Goal: Information Seeking & Learning: Learn about a topic

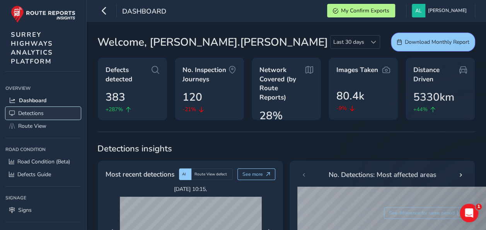
click at [45, 112] on link "Detections" at bounding box center [42, 113] width 75 height 13
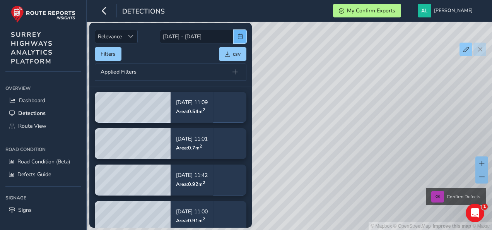
click at [238, 36] on span "button" at bounding box center [240, 36] width 5 height 5
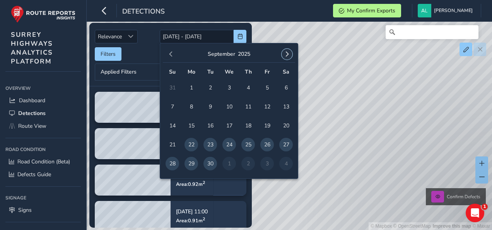
click at [289, 55] on span "button" at bounding box center [286, 53] width 5 height 5
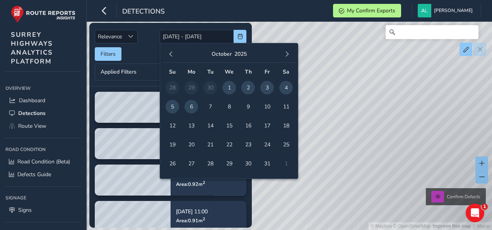
click at [190, 104] on span "6" at bounding box center [192, 107] width 14 height 14
type input "06/10/2025"
click at [190, 104] on span "6" at bounding box center [192, 107] width 14 height 14
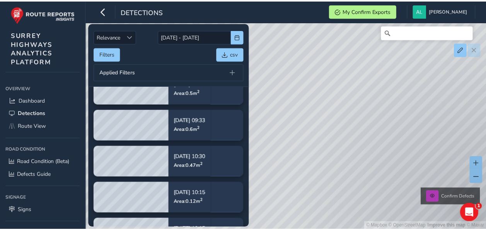
scroll to position [62, 0]
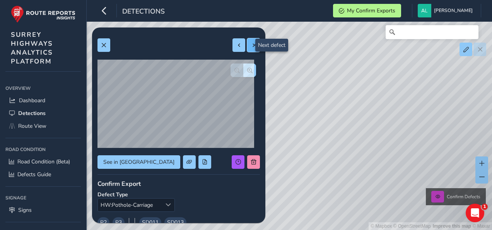
click at [251, 46] on span at bounding box center [253, 45] width 5 height 5
type input "92"
type input "318"
click at [251, 46] on span at bounding box center [253, 45] width 5 height 5
type input "106"
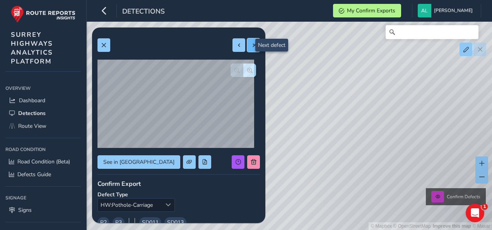
type input "315"
click at [251, 46] on span at bounding box center [253, 45] width 5 height 5
type input "251"
type input "307"
click at [251, 46] on span at bounding box center [253, 45] width 5 height 5
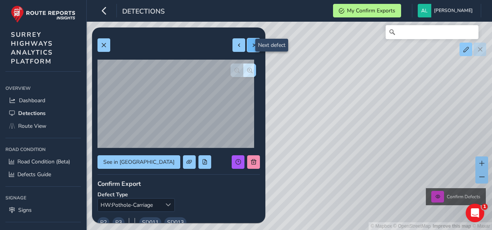
type input "624"
type input "329"
click at [251, 46] on span at bounding box center [253, 45] width 5 height 5
type input "127"
type input "290"
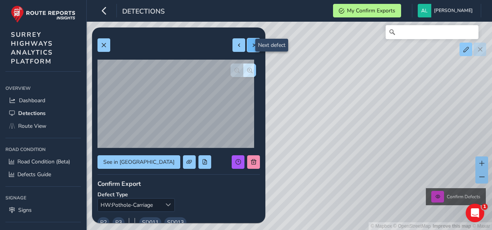
type input "184"
type input "1189"
type input "238"
type input "141"
type input "235"
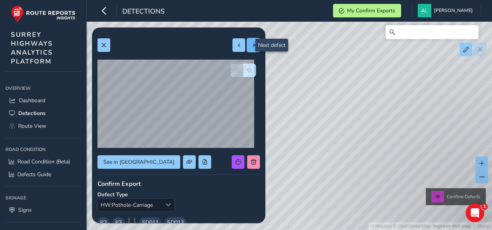
type input "125"
type input "207"
type input "388"
type input "181"
type input "154"
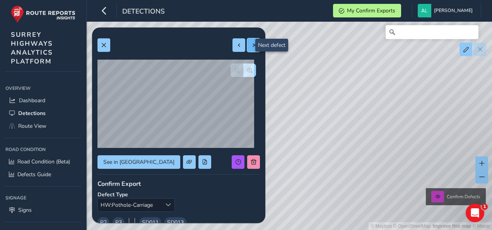
type input "176"
type input "132"
type input "393"
type input "289"
type input "311"
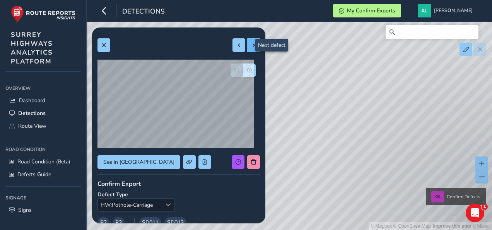
type input "251"
type input "225"
type input "198"
drag, startPoint x: 447, startPoint y: 111, endPoint x: 358, endPoint y: 74, distance: 95.7
click at [358, 74] on div "© Mapbox © OpenStreetMap Improve this map © Maxar Confirm Defects" at bounding box center [246, 115] width 492 height 230
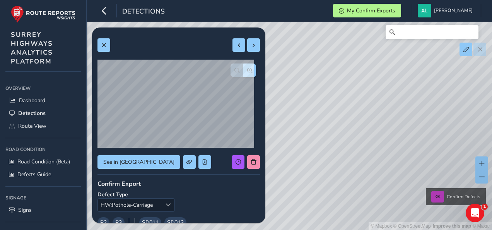
click at [438, 91] on div "© Mapbox © OpenStreetMap Improve this map © Maxar Confirm Defects" at bounding box center [246, 115] width 492 height 230
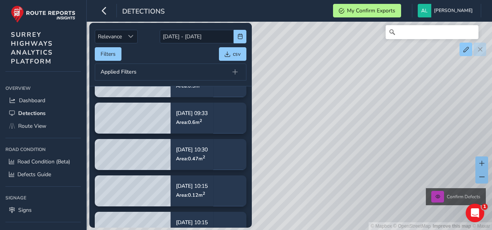
drag, startPoint x: 317, startPoint y: 168, endPoint x: 424, endPoint y: 151, distance: 108.1
click at [424, 151] on div "© Mapbox © OpenStreetMap Improve this map © Maxar Confirm Defects" at bounding box center [246, 115] width 492 height 230
click at [287, 47] on div "© Mapbox © OpenStreetMap Improve this map © Maxar Confirm Defects" at bounding box center [246, 115] width 492 height 230
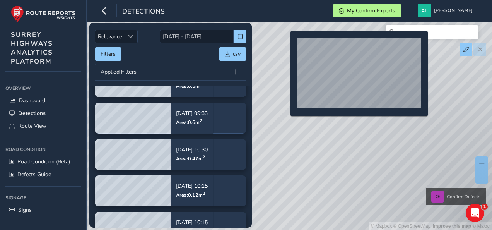
click at [286, 43] on div "© Mapbox © OpenStreetMap Improve this map © Maxar Confirm Defects" at bounding box center [246, 115] width 492 height 230
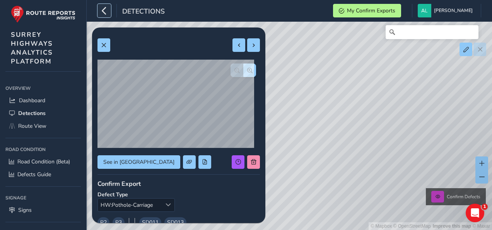
click at [103, 14] on icon "button" at bounding box center [104, 11] width 8 height 14
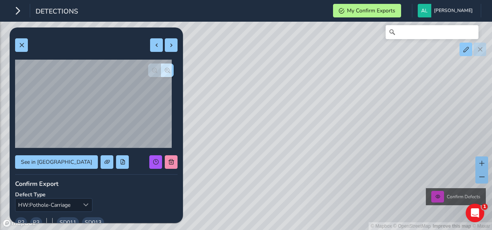
drag, startPoint x: 331, startPoint y: 164, endPoint x: 272, endPoint y: 43, distance: 134.8
click at [272, 43] on div "© Mapbox © OpenStreetMap Improve this map © Maxar Confirm Defects" at bounding box center [246, 115] width 492 height 230
drag, startPoint x: 260, startPoint y: 177, endPoint x: 343, endPoint y: 39, distance: 161.6
click at [343, 39] on div "© Mapbox © OpenStreetMap Improve this map © Maxar Confirm Defects" at bounding box center [246, 115] width 492 height 230
drag, startPoint x: 262, startPoint y: 172, endPoint x: 343, endPoint y: 43, distance: 151.8
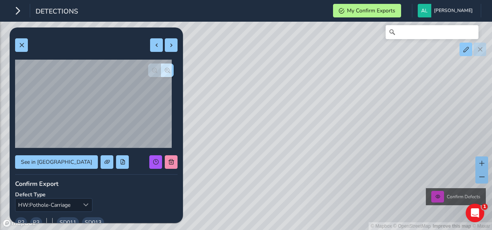
click at [343, 43] on div "© Mapbox © OpenStreetMap Improve this map © Maxar Confirm Defects" at bounding box center [246, 115] width 492 height 230
drag, startPoint x: 451, startPoint y: 104, endPoint x: 307, endPoint y: 110, distance: 144.5
click at [307, 110] on div "© Mapbox © OpenStreetMap Improve this map © Maxar Confirm Defects" at bounding box center [246, 115] width 492 height 230
click at [480, 163] on span at bounding box center [482, 163] width 5 height 5
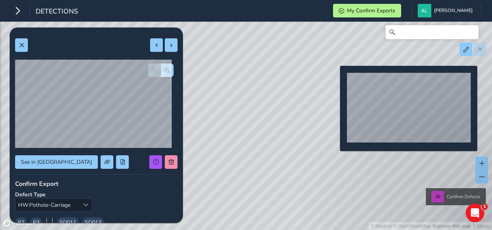
click at [336, 78] on div "© Mapbox © OpenStreetMap Improve this map © Maxar Confirm Defects" at bounding box center [246, 115] width 492 height 230
type input "291"
type input "336"
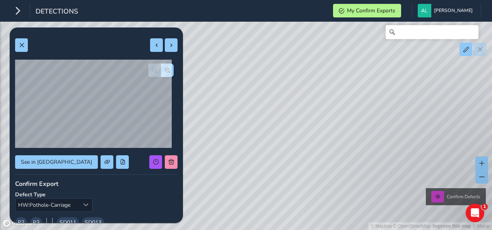
drag, startPoint x: 353, startPoint y: 162, endPoint x: 283, endPoint y: 40, distance: 140.9
click at [283, 40] on div "© Mapbox © OpenStreetMap Improve this map © Maxar Confirm Defects" at bounding box center [246, 115] width 492 height 230
drag, startPoint x: 304, startPoint y: 173, endPoint x: 288, endPoint y: 52, distance: 121.5
click at [288, 52] on div "© Mapbox © OpenStreetMap Improve this map © Maxar Confirm Defects" at bounding box center [246, 115] width 492 height 230
drag, startPoint x: 281, startPoint y: 183, endPoint x: 315, endPoint y: 33, distance: 153.7
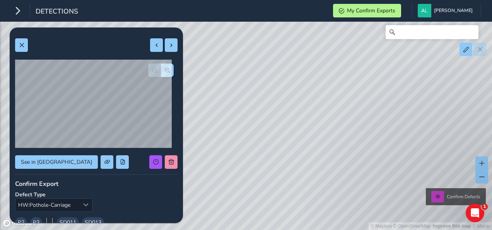
click at [315, 33] on div "© Mapbox © OpenStreetMap Improve this map © Maxar Confirm Defects" at bounding box center [246, 115] width 492 height 230
drag, startPoint x: 315, startPoint y: 184, endPoint x: 337, endPoint y: 60, distance: 125.9
click at [337, 60] on div "© Mapbox © OpenStreetMap Improve this map © Maxar Confirm Defects" at bounding box center [246, 115] width 492 height 230
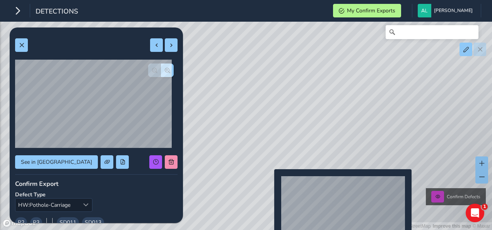
click at [270, 182] on div "© Mapbox © OpenStreetMap Improve this map © Maxar Confirm Defects" at bounding box center [246, 115] width 492 height 230
type input "260"
type input "228"
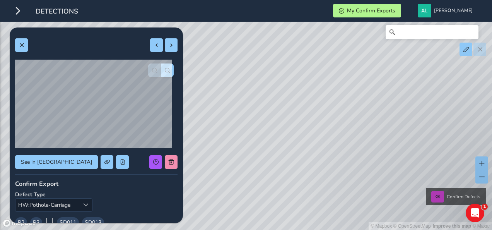
type input "193"
type input "185"
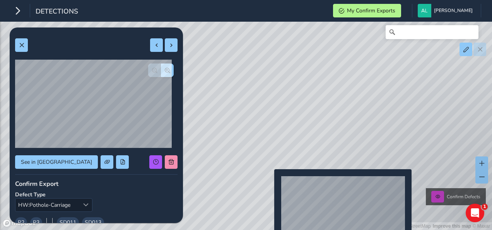
type input "192"
type input "105"
type input "474"
type input "408"
type input "236"
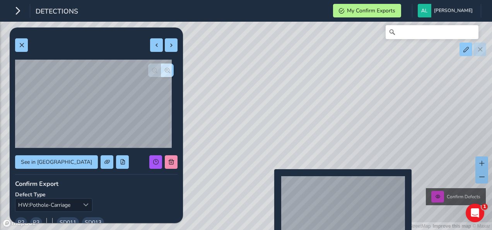
type input "451"
type input "184"
type input "98"
type input "189"
type input "105"
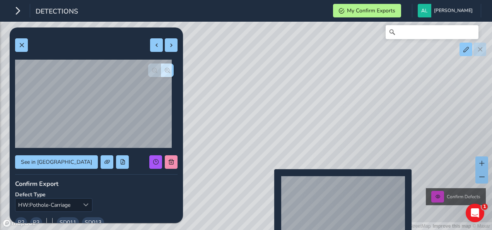
type input "551"
type input "1675"
type input "157"
type input "89"
type input "165"
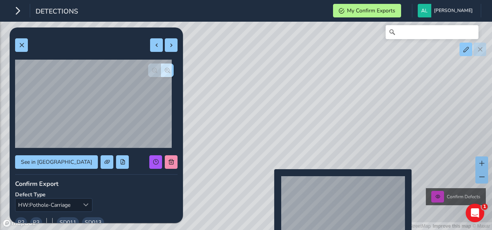
type input "266"
type input "157"
type input "89"
type input "551"
type input "1675"
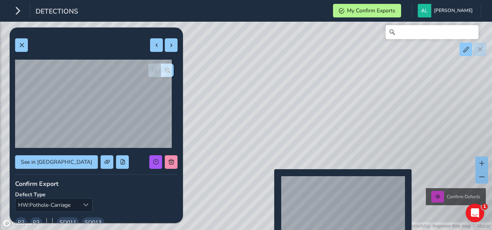
type input "189"
type input "105"
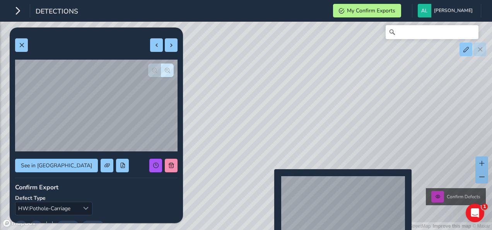
type input "184"
type input "98"
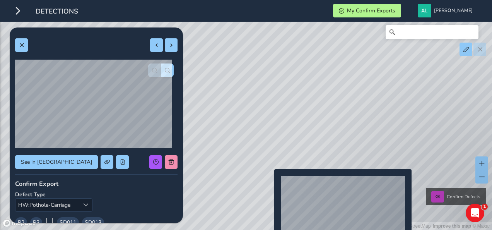
type input "236"
type input "451"
type input "474"
type input "408"
type input "192"
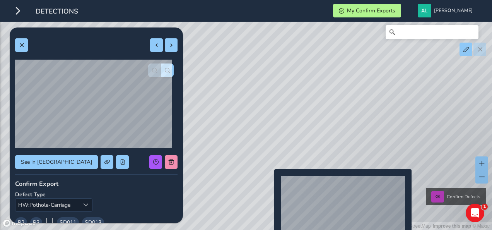
type input "105"
type input "193"
type input "185"
type input "260"
type input "228"
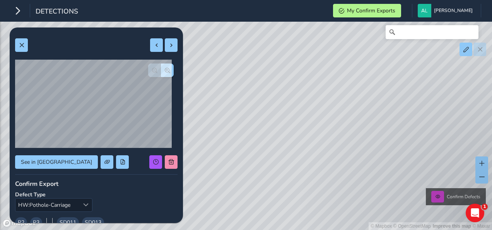
type input "231"
type input "205"
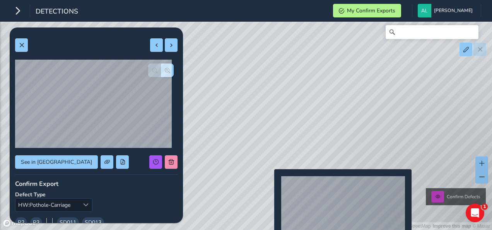
type input "280"
type input "308"
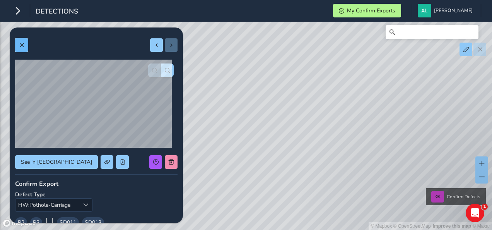
click at [21, 44] on span at bounding box center [21, 45] width 5 height 5
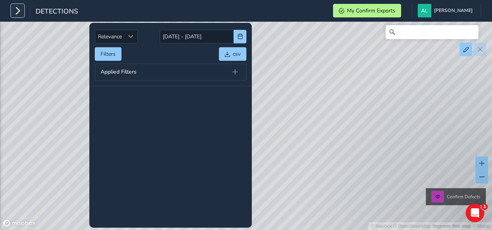
click at [15, 6] on icon "button" at bounding box center [18, 11] width 8 height 14
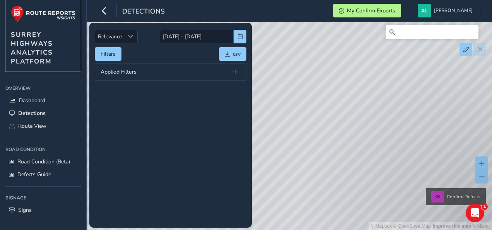
click at [15, 6] on img at bounding box center [43, 13] width 65 height 17
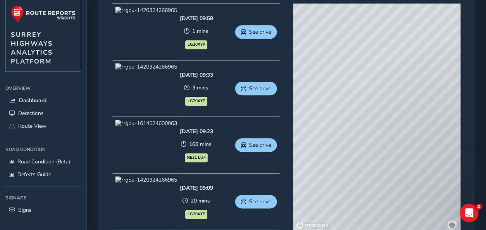
scroll to position [391, 0]
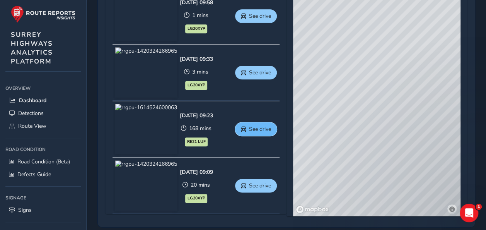
click at [267, 128] on span "See drive" at bounding box center [260, 128] width 22 height 7
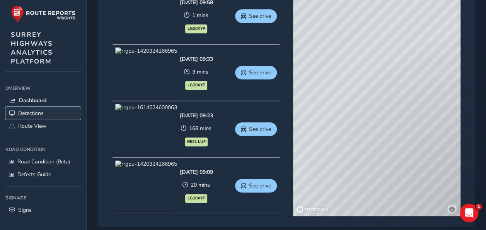
click at [33, 111] on span "Detections" at bounding box center [31, 113] width 26 height 7
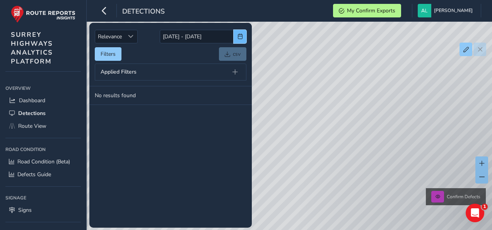
click at [238, 36] on span "button" at bounding box center [240, 36] width 5 height 5
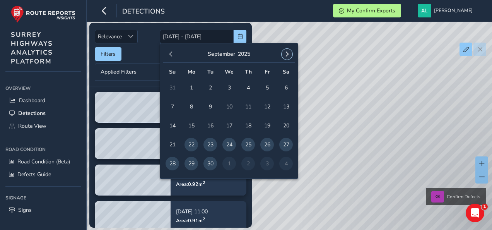
click at [284, 53] on span "button" at bounding box center [286, 53] width 5 height 5
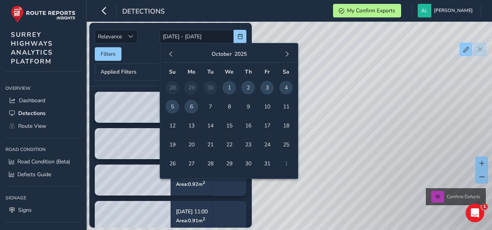
click at [192, 105] on span "6" at bounding box center [192, 107] width 14 height 14
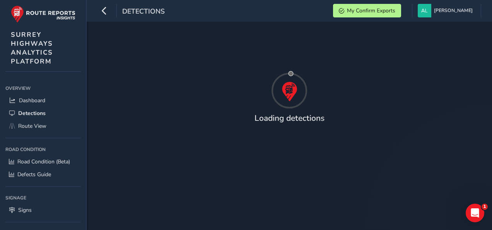
click at [192, 105] on div at bounding box center [290, 90] width 384 height 39
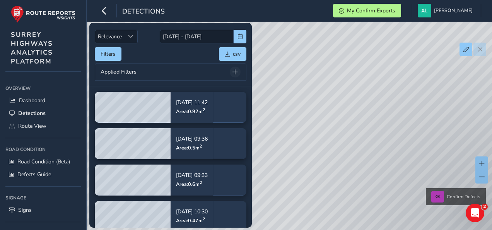
click at [237, 72] on span at bounding box center [235, 71] width 5 height 5
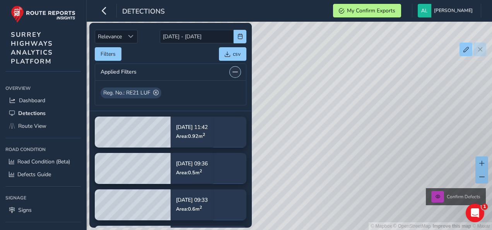
click at [237, 72] on span at bounding box center [235, 71] width 5 height 5
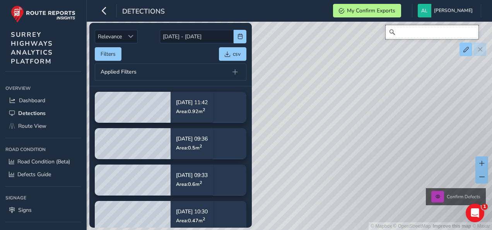
click at [426, 33] on input "Search" at bounding box center [432, 32] width 93 height 14
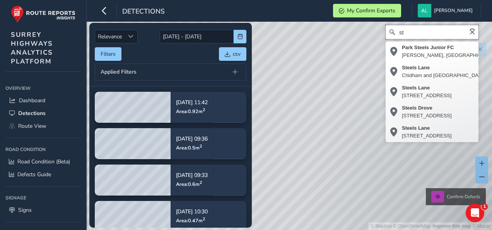
type input "s"
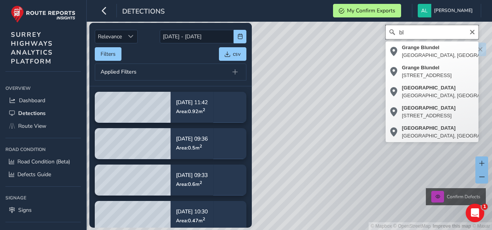
type input "b"
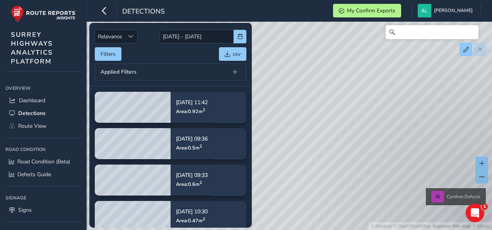
drag, startPoint x: 313, startPoint y: 90, endPoint x: 489, endPoint y: 166, distance: 191.2
click at [332, 125] on div "© Mapbox © OpenStreetMap Improve this map © Maxar Confirm Defects" at bounding box center [246, 115] width 492 height 230
click at [480, 166] on button at bounding box center [482, 163] width 13 height 14
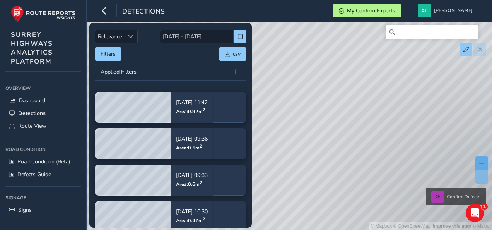
click at [482, 161] on span at bounding box center [482, 163] width 5 height 5
drag, startPoint x: 408, startPoint y: 88, endPoint x: 348, endPoint y: 1, distance: 105.8
click at [339, 119] on div "© Mapbox © OpenStreetMap Improve this map © Maxar Confirm Defects" at bounding box center [246, 115] width 492 height 230
drag, startPoint x: 412, startPoint y: 95, endPoint x: 363, endPoint y: 116, distance: 53.4
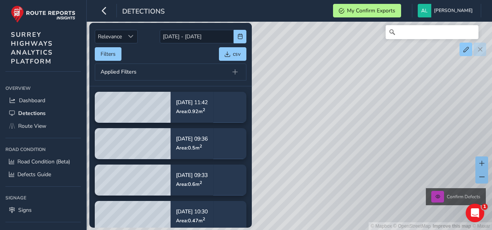
click at [363, 116] on div "© Mapbox © OpenStreetMap Improve this map © Maxar Confirm Defects" at bounding box center [246, 115] width 492 height 230
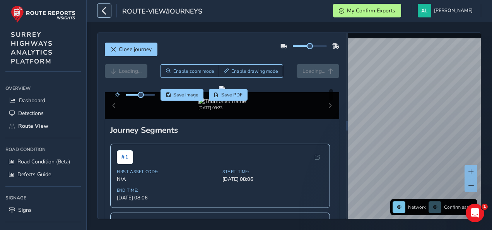
click at [105, 8] on icon "button" at bounding box center [104, 11] width 8 height 14
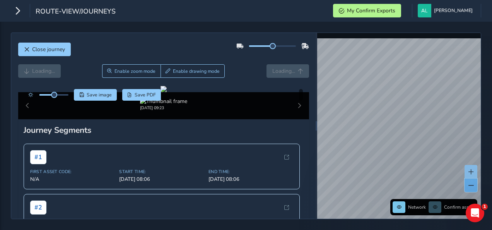
click at [474, 185] on button at bounding box center [471, 185] width 13 height 14
click at [471, 184] on span at bounding box center [471, 185] width 5 height 5
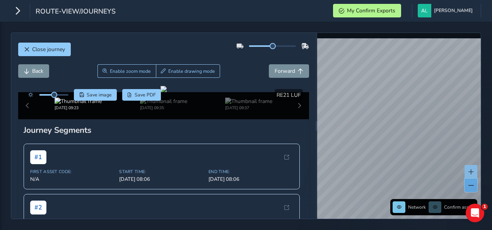
click at [473, 185] on span at bounding box center [471, 185] width 5 height 5
click at [474, 170] on button at bounding box center [471, 172] width 13 height 14
click at [472, 169] on button at bounding box center [471, 172] width 13 height 14
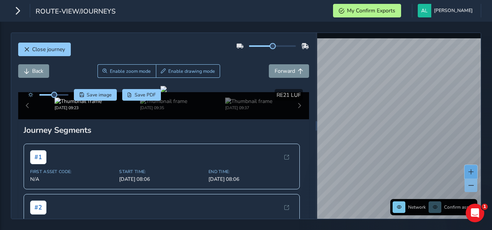
click at [472, 169] on button at bounding box center [471, 172] width 13 height 14
click at [492, 98] on html "route-view/journeys My Confirm Exports [PERSON_NAME] Colour Scheme: Dark Dim Li…" at bounding box center [246, 115] width 492 height 230
click at [425, 30] on div "Close journey Back Enable zoom mode Enable drawing mode Forward Click and Drag …" at bounding box center [246, 126] width 492 height 208
click at [246, 149] on div "Close journey Back Enable zoom mode Enable drawing mode Forward Click and Drag …" at bounding box center [246, 126] width 471 height 187
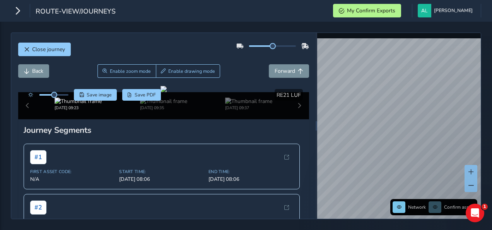
click at [336, 230] on html "route-view/journeys My Confirm Exports [PERSON_NAME] Colour Scheme: Dark Dim Li…" at bounding box center [246, 115] width 492 height 230
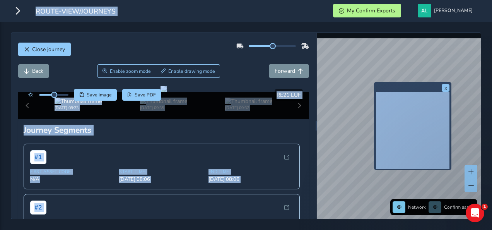
click at [338, 117] on div "x Network Confirm assets © Mapbox © OpenStreetMap Improve this map © Maxar" at bounding box center [399, 126] width 164 height 186
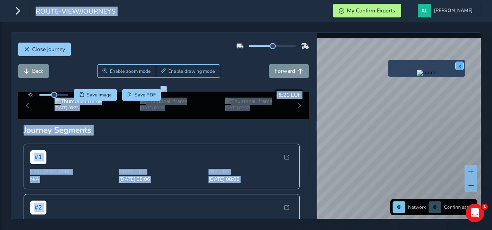
click at [457, 67] on button "x" at bounding box center [460, 66] width 8 height 8
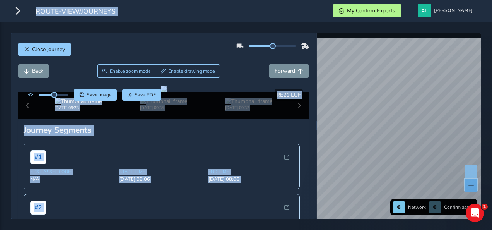
click at [471, 184] on span at bounding box center [471, 185] width 5 height 5
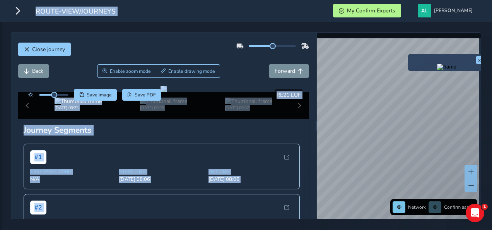
click at [409, 58] on div "x" at bounding box center [446, 62] width 77 height 17
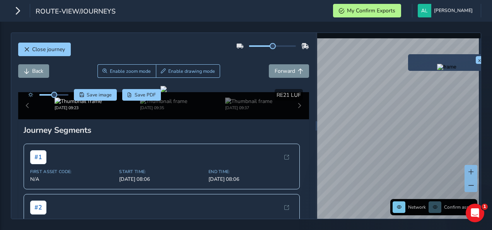
click at [409, 58] on div "x" at bounding box center [446, 62] width 77 height 17
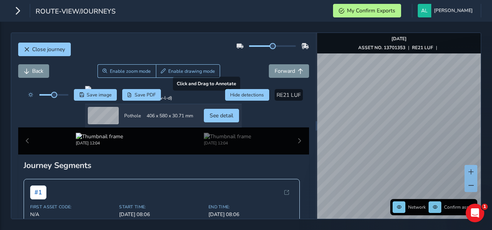
click at [303, 175] on div "Close journey Back Enable zoom mode Enable drawing mode Forward Click and Drag …" at bounding box center [246, 126] width 471 height 187
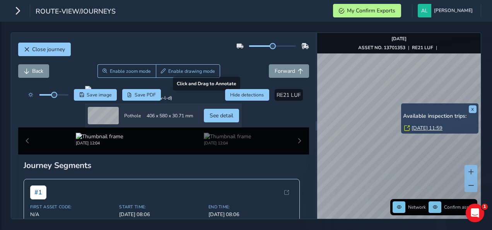
click at [300, 142] on div "Close journey Back Enable zoom mode Enable drawing mode Forward Click and Drag …" at bounding box center [246, 126] width 471 height 187
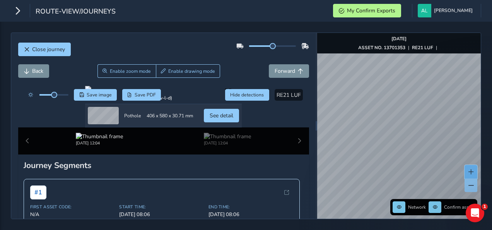
click at [472, 171] on span at bounding box center [471, 171] width 5 height 5
click at [481, 156] on div "Close journey Back Enable zoom mode Enable drawing mode Forward Click and Drag …" at bounding box center [246, 126] width 471 height 187
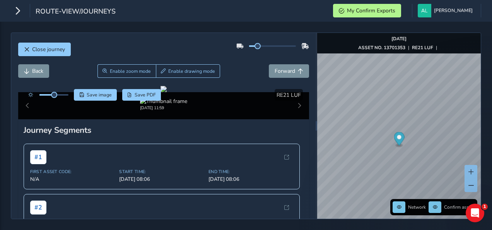
drag, startPoint x: 269, startPoint y: 47, endPoint x: 254, endPoint y: 50, distance: 15.1
click at [254, 50] on div at bounding box center [272, 46] width 73 height 12
